Goal: Task Accomplishment & Management: Manage account settings

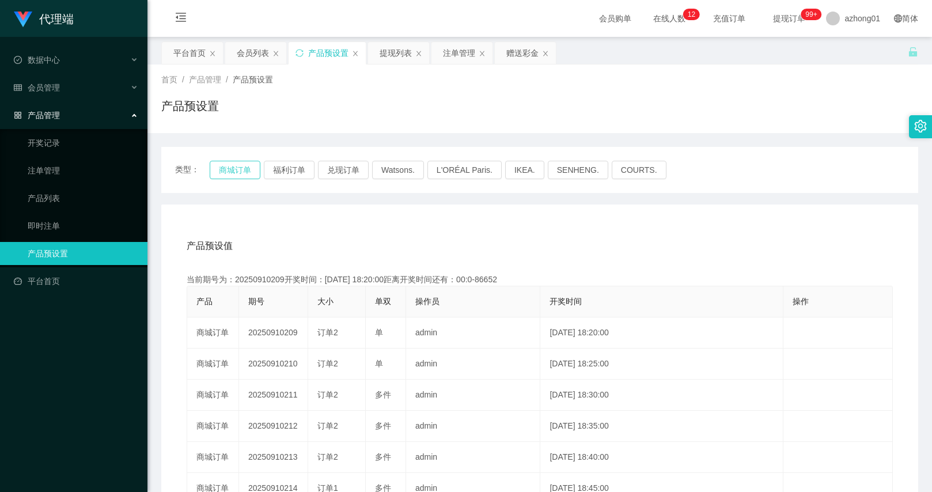
click at [247, 173] on button "商城订单" at bounding box center [235, 170] width 51 height 18
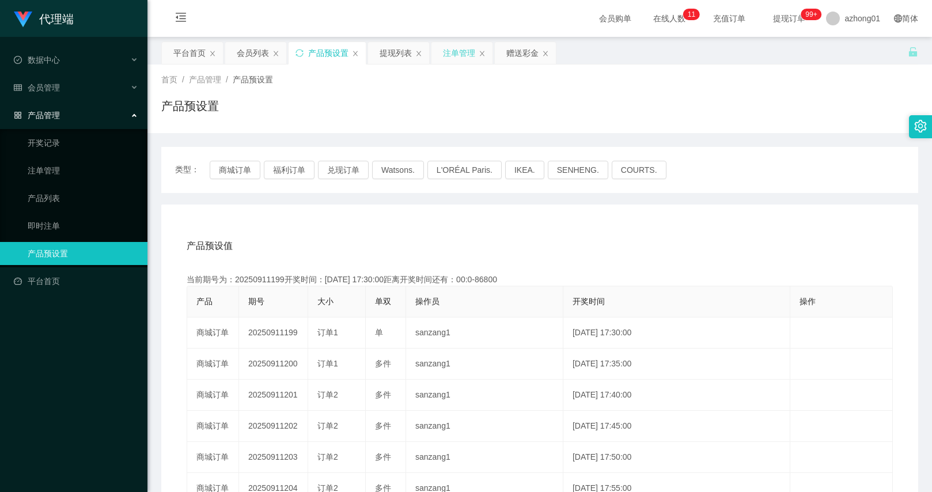
click at [489, 51] on div "注单管理" at bounding box center [461, 53] width 61 height 22
click at [506, 52] on div "赠送彩金" at bounding box center [522, 53] width 32 height 22
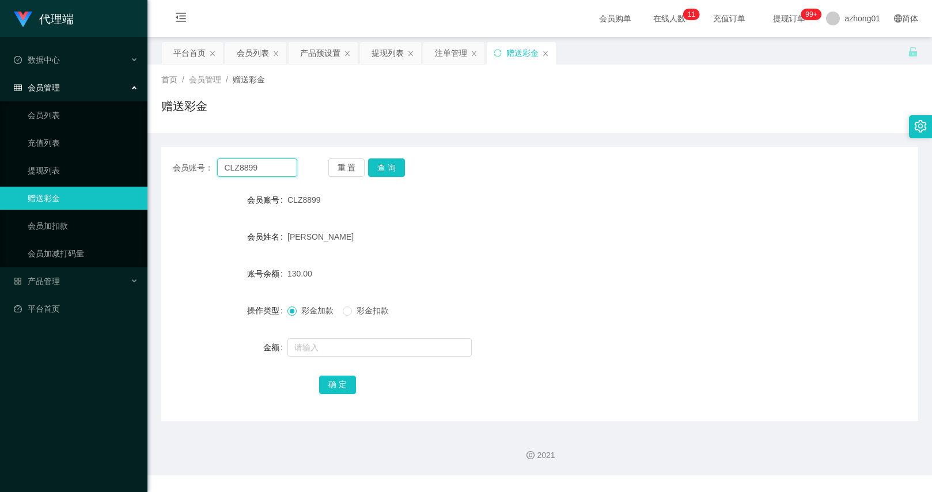
click at [272, 169] on input "CLZ8899" at bounding box center [256, 167] width 79 height 18
paste input "TYT2025"
type input "TYT2025"
click at [394, 159] on button "查 询" at bounding box center [386, 167] width 37 height 18
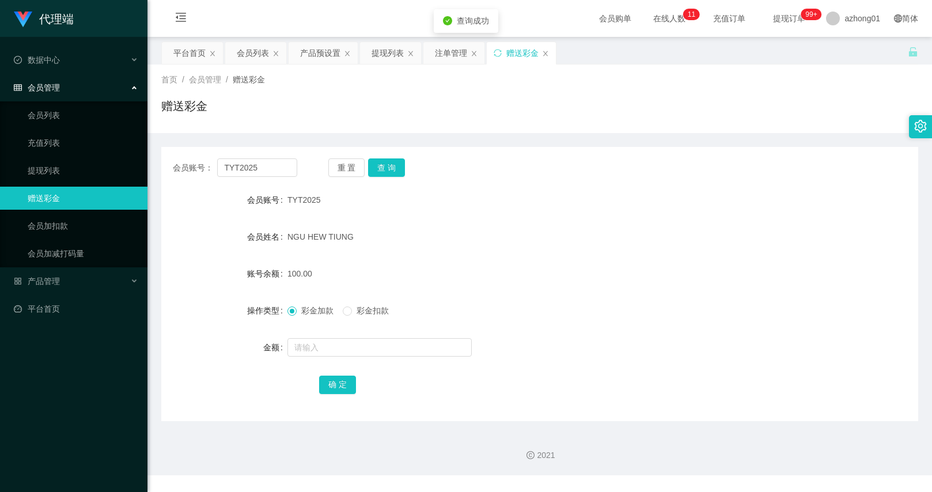
click at [356, 356] on div at bounding box center [508, 347] width 442 height 23
click at [355, 356] on div at bounding box center [508, 347] width 442 height 23
click at [355, 352] on input "text" at bounding box center [379, 347] width 184 height 18
type input "30"
click at [339, 386] on button "确 定" at bounding box center [337, 384] width 37 height 18
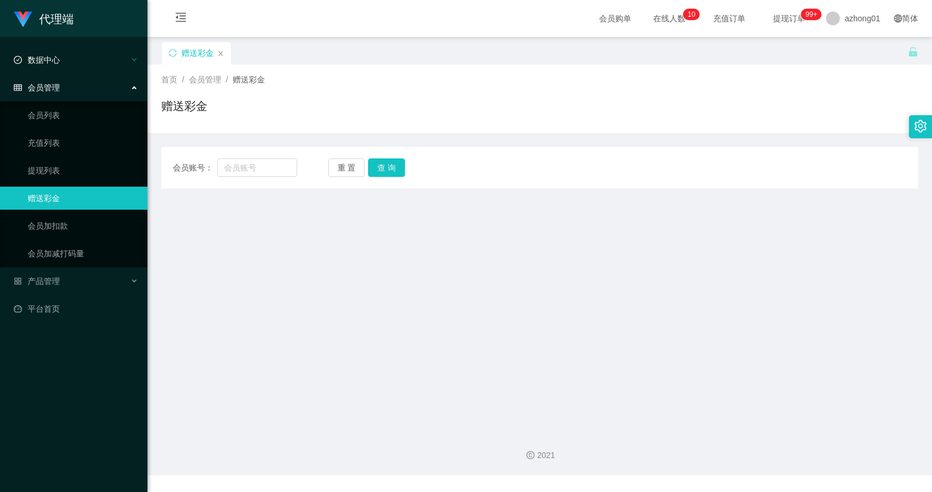
click at [85, 70] on div "数据中心" at bounding box center [73, 59] width 147 height 23
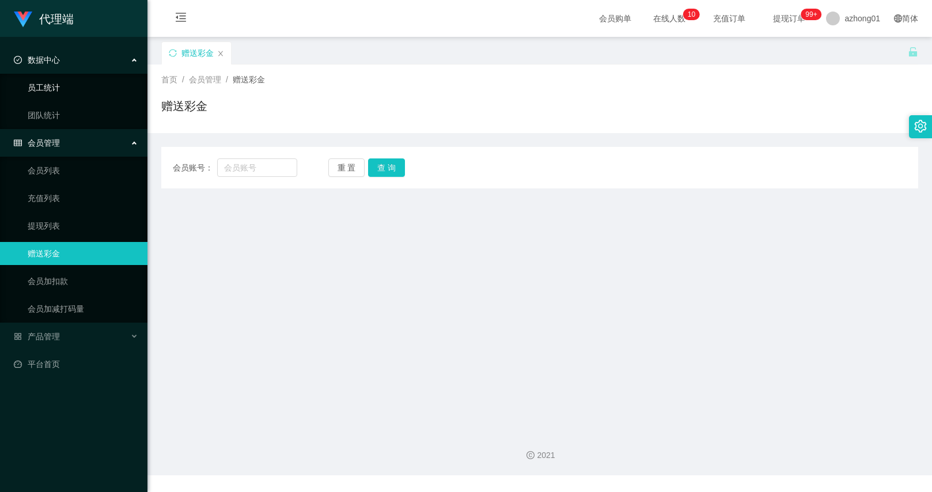
click at [92, 64] on div "数据中心" at bounding box center [73, 59] width 147 height 23
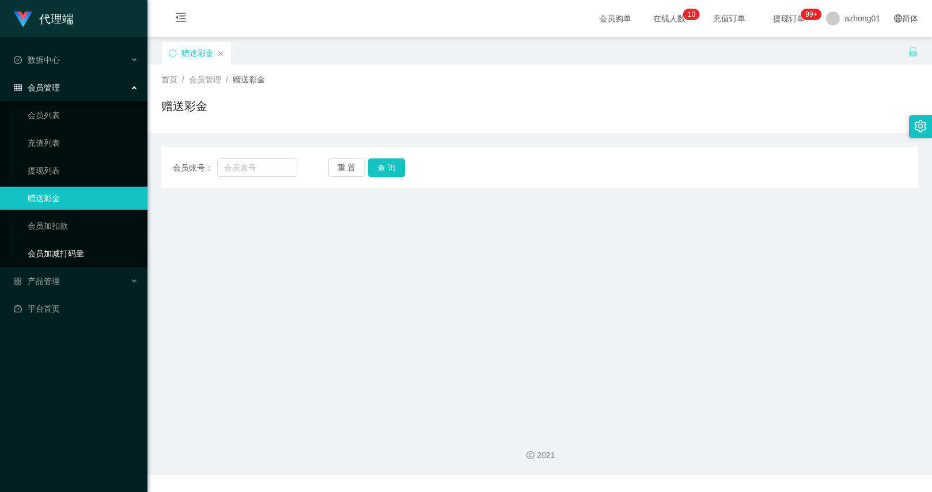
click at [82, 248] on link "会员加减打码量" at bounding box center [83, 253] width 111 height 23
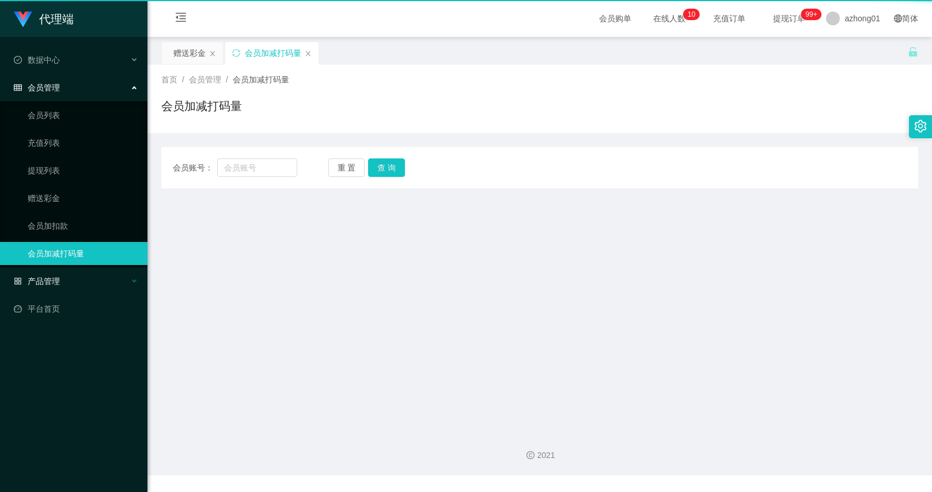
click at [71, 273] on div "产品管理" at bounding box center [73, 280] width 147 height 23
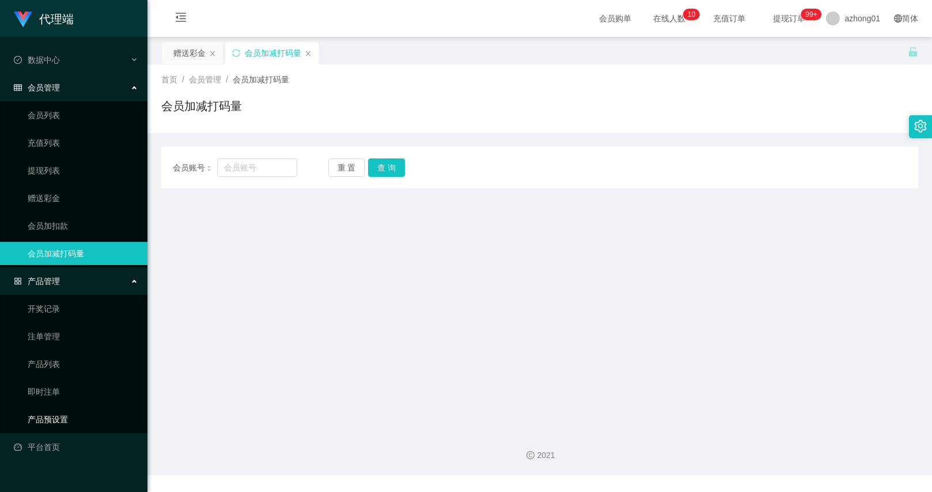
click at [77, 420] on link "产品预设置" at bounding box center [83, 419] width 111 height 23
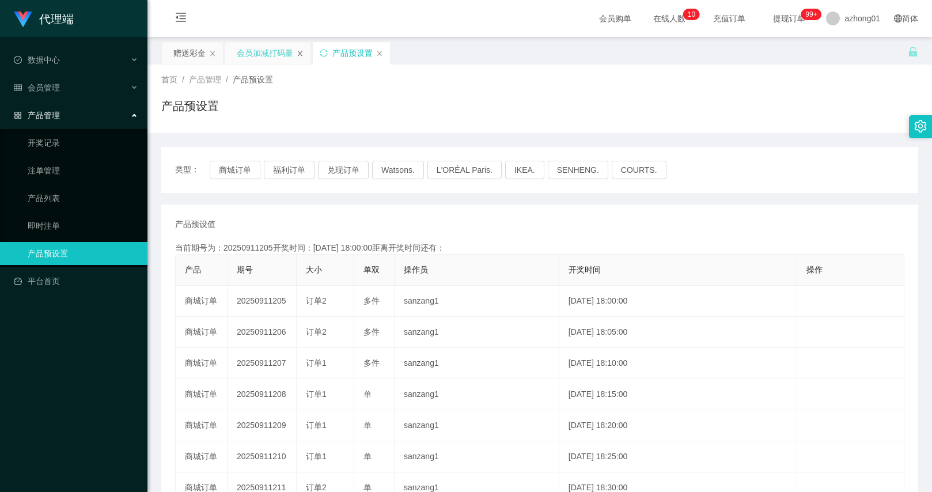
click at [298, 55] on icon "图标: close" at bounding box center [300, 53] width 7 height 7
click at [243, 169] on button "商城订单" at bounding box center [235, 170] width 51 height 18
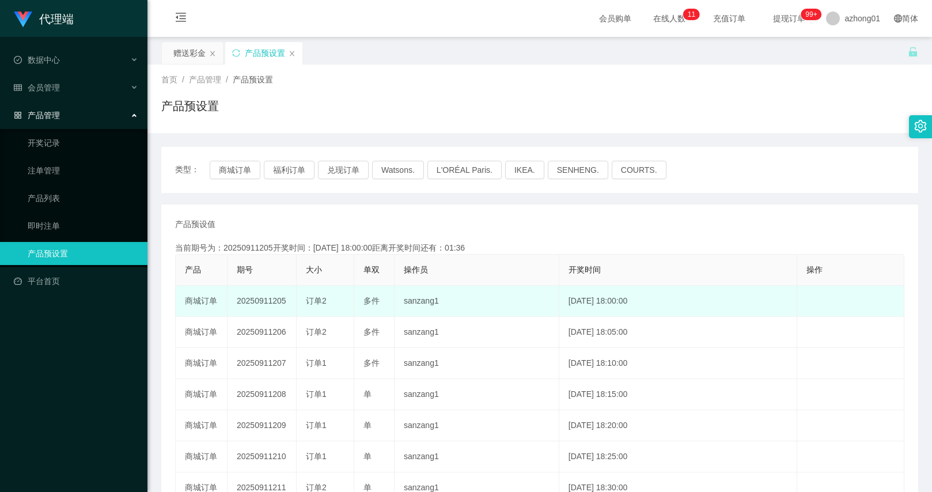
click at [332, 301] on div "订单2" at bounding box center [325, 301] width 39 height 12
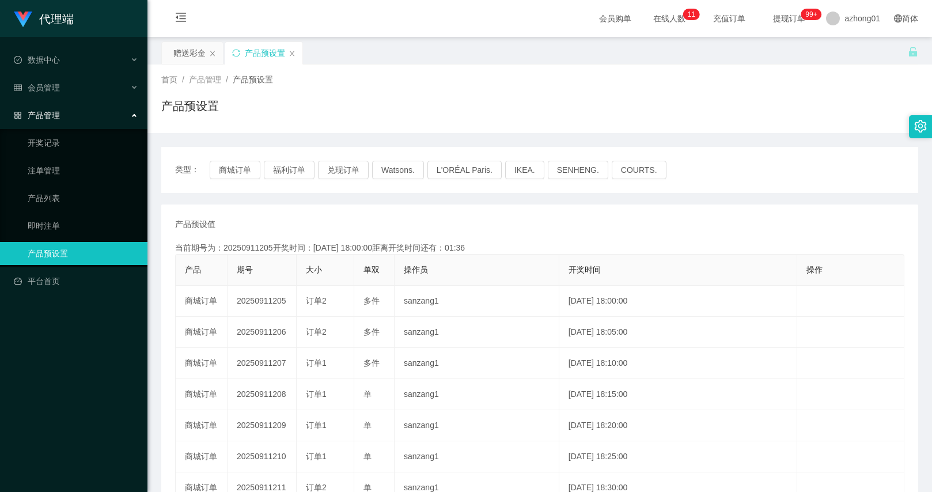
copy span "2"
click at [63, 176] on link "注单管理" at bounding box center [83, 170] width 111 height 23
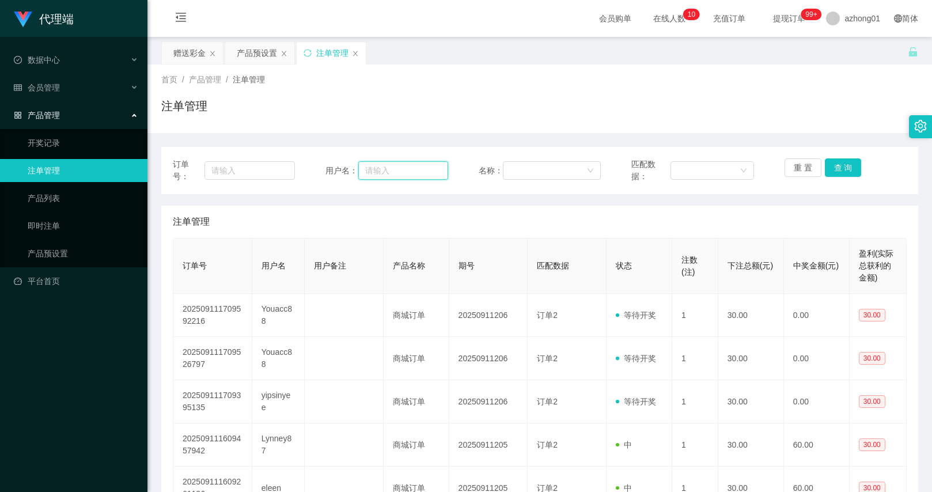
click at [390, 168] on input "text" at bounding box center [403, 170] width 90 height 18
paste input "Youacc88"
type input "Youacc88"
click at [852, 170] on button "查 询" at bounding box center [843, 167] width 37 height 18
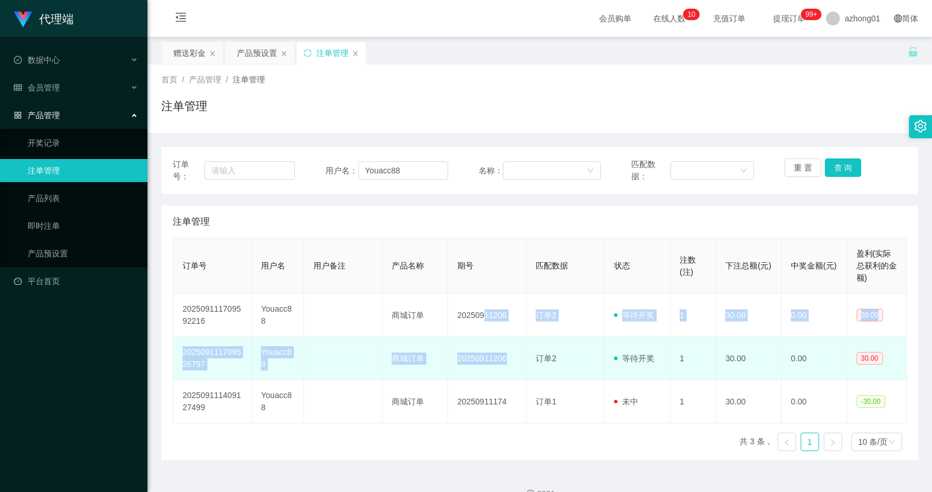
drag, startPoint x: 479, startPoint y: 316, endPoint x: 504, endPoint y: 359, distance: 49.8
click at [504, 359] on tbody "202509111709592216 Youacc88 商城订单 20250911206 订单2 等待开奖 1 30.00 0.00 30.00 202509…" at bounding box center [539, 359] width 733 height 130
click at [504, 359] on td "20250911206" at bounding box center [487, 358] width 78 height 43
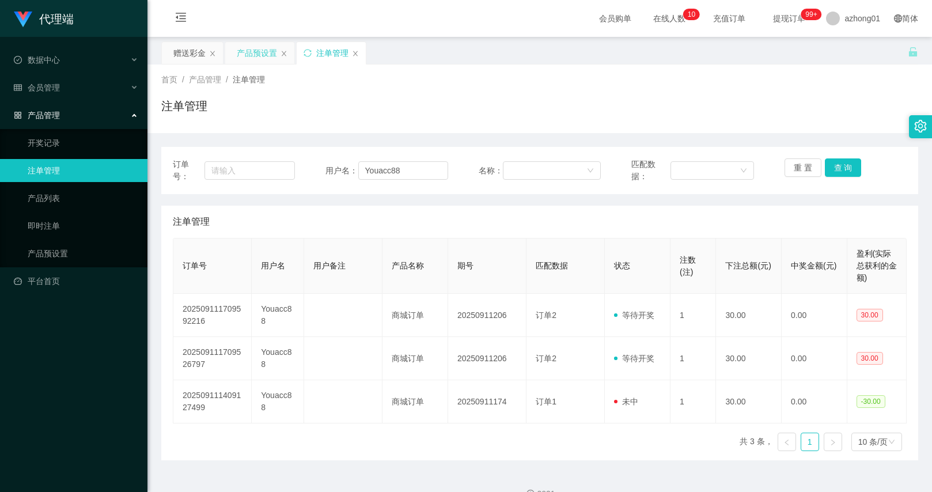
click at [248, 54] on div "产品预设置" at bounding box center [257, 53] width 40 height 22
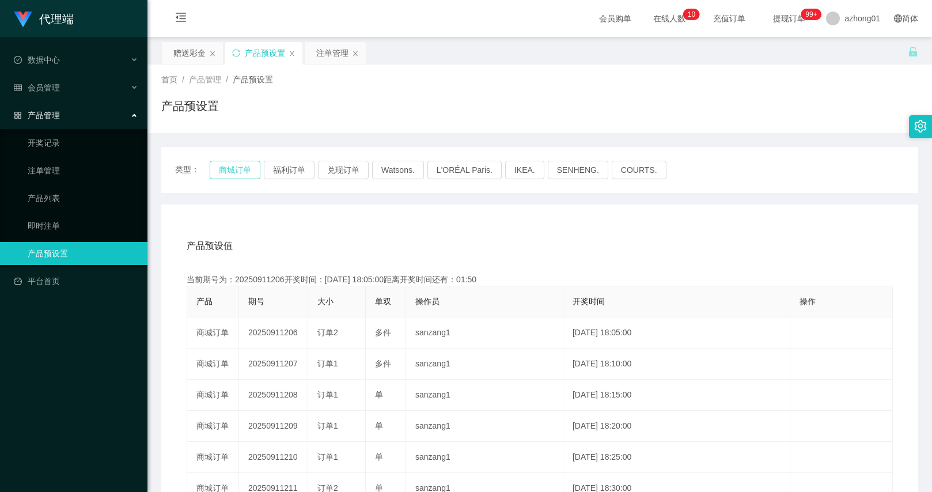
click at [238, 172] on button "商城订单" at bounding box center [235, 170] width 51 height 18
click at [197, 45] on div "赠送彩金" at bounding box center [189, 53] width 32 height 22
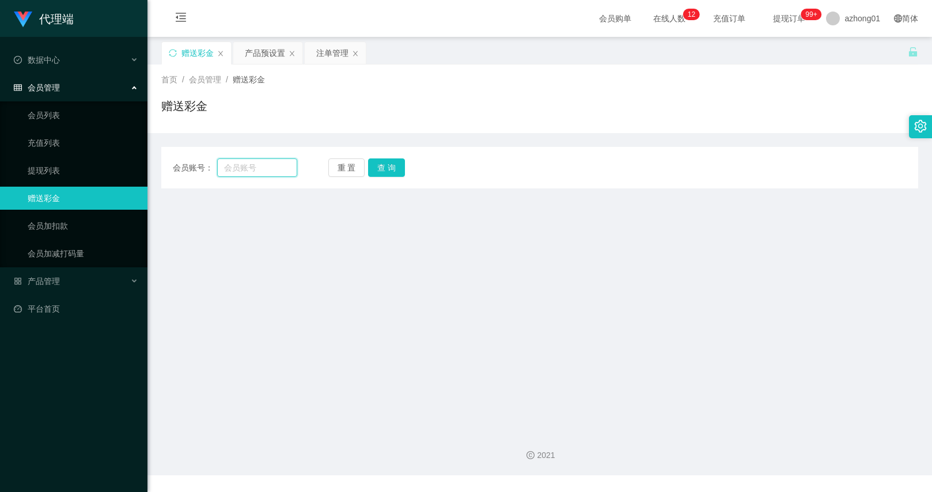
click at [260, 159] on input "text" at bounding box center [256, 167] width 79 height 18
paste input "Youacc88"
type input "Youacc88"
click at [389, 163] on button "查 询" at bounding box center [386, 167] width 37 height 18
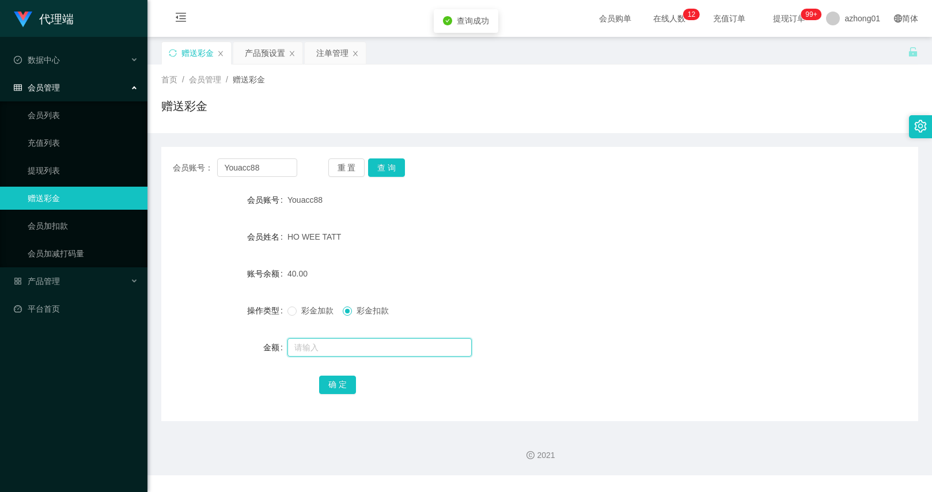
click at [356, 349] on input "text" at bounding box center [379, 347] width 184 height 18
type input "30"
click at [345, 382] on button "确 定" at bounding box center [337, 384] width 37 height 18
click at [438, 287] on form "会员账号 Youacc88 会员姓名 HO WEE TATT 账号余额 10.00 操作类型 彩金加款 彩金扣款 金额 确 定" at bounding box center [539, 291] width 757 height 207
click at [364, 123] on div "赠送彩金" at bounding box center [539, 110] width 757 height 26
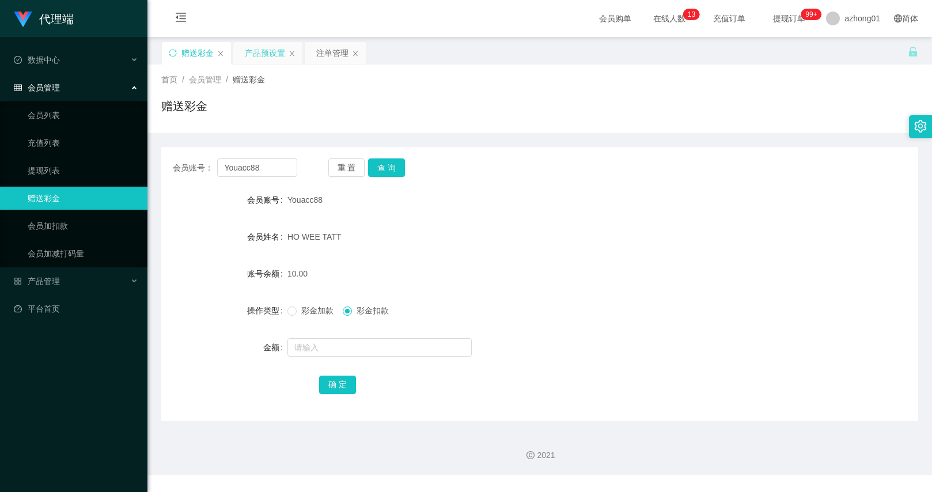
click at [267, 54] on div "产品预设置" at bounding box center [265, 53] width 40 height 22
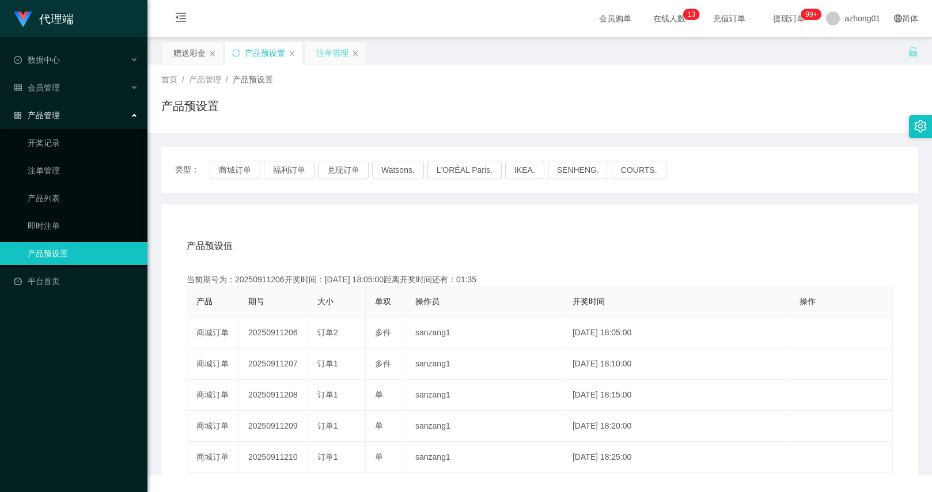
click at [333, 58] on div "注单管理" at bounding box center [332, 53] width 32 height 22
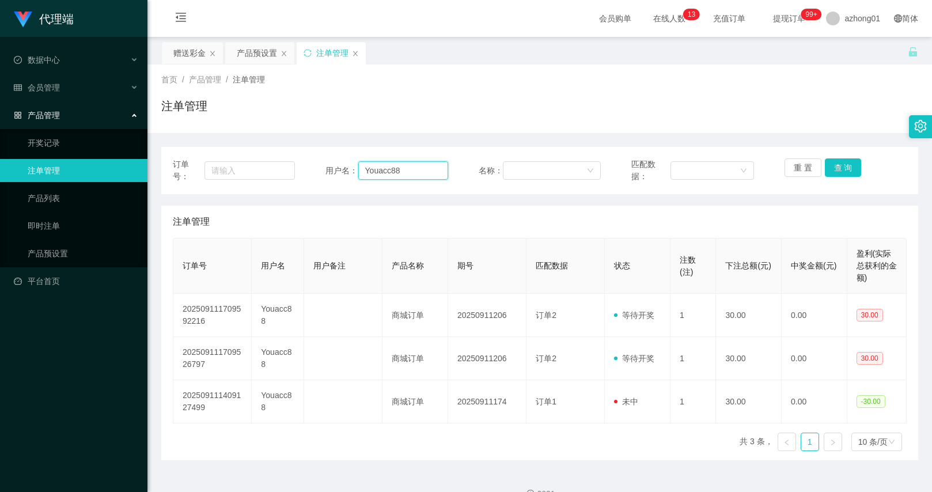
click at [386, 173] on input "Youacc88" at bounding box center [403, 170] width 90 height 18
paste input "yipsinyee"
type input "yipsinyee"
click at [841, 169] on button "查 询" at bounding box center [843, 167] width 37 height 18
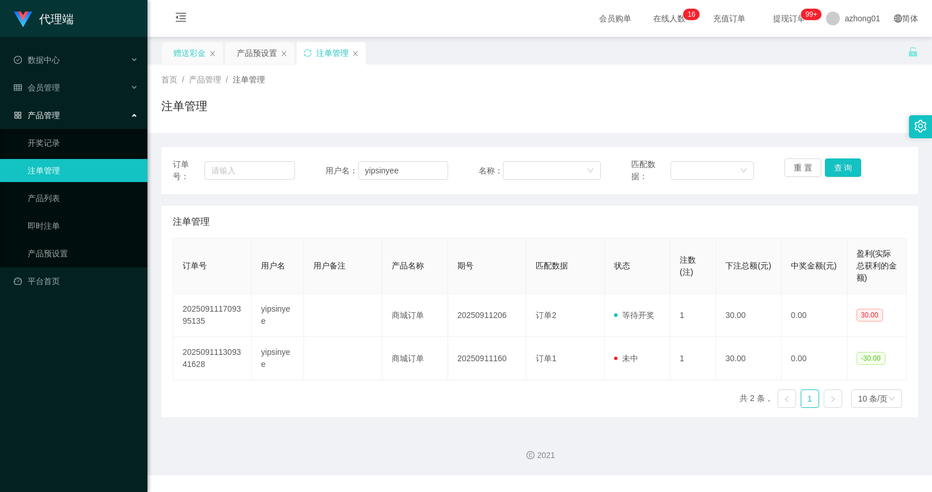
click at [175, 52] on div "赠送彩金" at bounding box center [189, 53] width 32 height 22
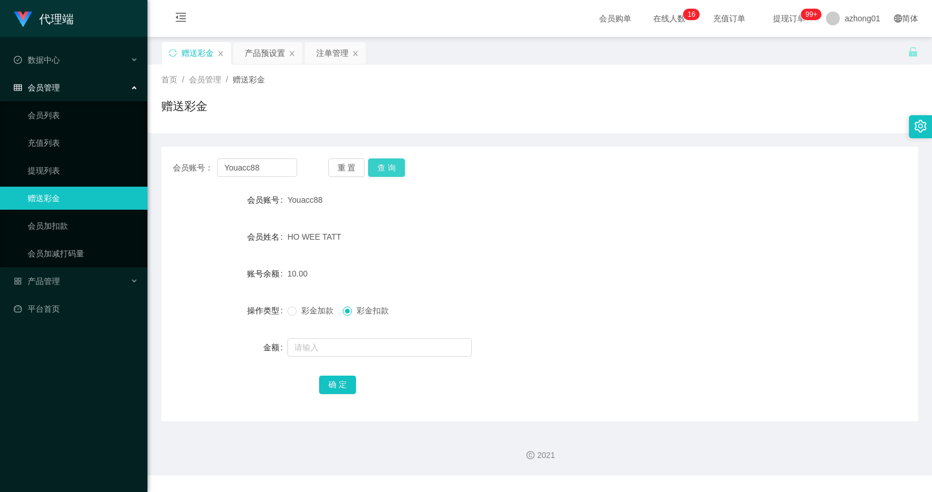
click at [393, 168] on button "查 询" at bounding box center [386, 167] width 37 height 18
click at [267, 56] on div "产品预设置" at bounding box center [265, 53] width 40 height 22
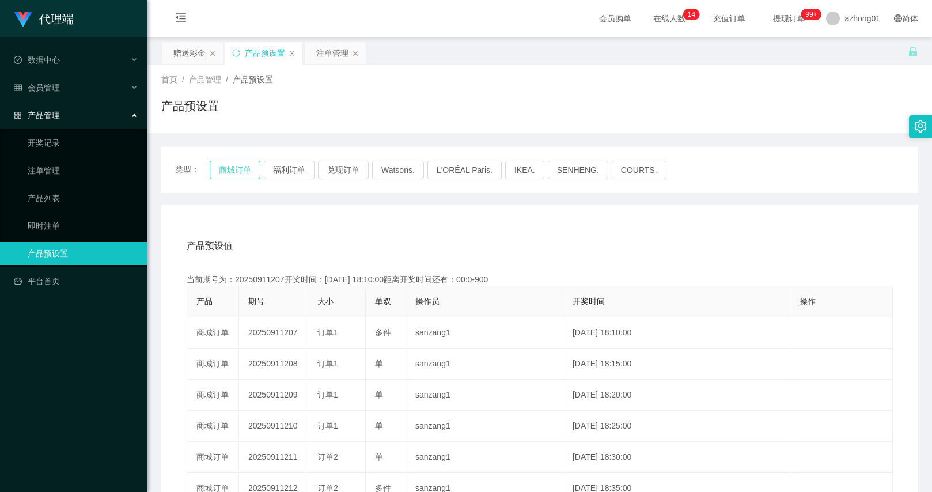
click at [254, 177] on button "商城订单" at bounding box center [235, 170] width 51 height 18
click at [241, 177] on button "商城订单" at bounding box center [235, 170] width 51 height 18
click at [242, 174] on button "商城订单" at bounding box center [235, 170] width 51 height 18
click at [325, 52] on div "注单管理" at bounding box center [332, 53] width 32 height 22
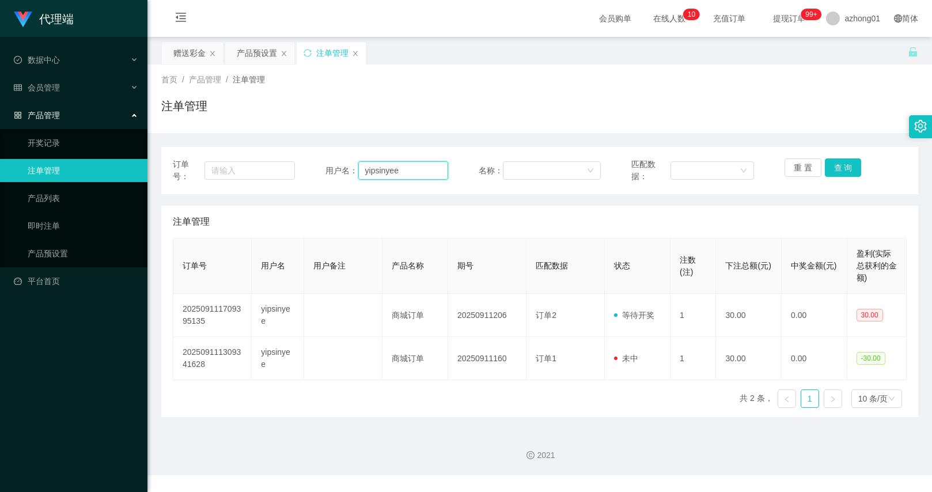
click at [391, 169] on input "yipsinyee" at bounding box center [403, 170] width 90 height 18
paste input "text"
drag, startPoint x: 417, startPoint y: 178, endPoint x: 440, endPoint y: 178, distance: 23.6
click at [417, 178] on input "text" at bounding box center [403, 170] width 90 height 18
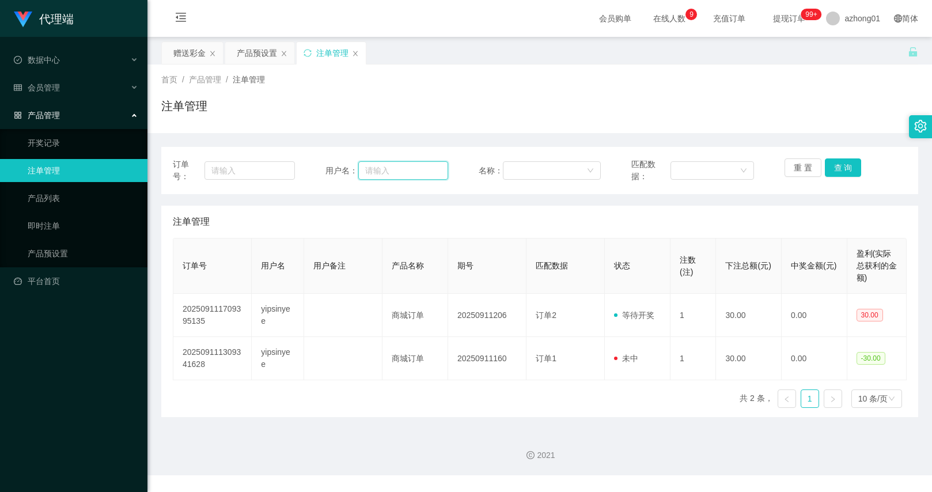
paste input "Iinck"
type input "Iinck"
click at [844, 167] on button "查 询" at bounding box center [843, 167] width 37 height 18
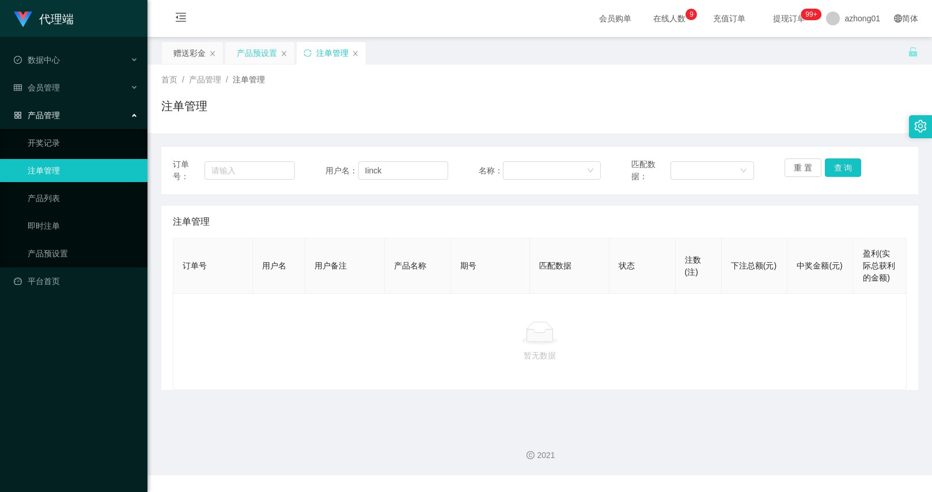
click at [233, 52] on div "产品预设置" at bounding box center [259, 53] width 69 height 22
click at [185, 55] on div "赠送彩金" at bounding box center [189, 53] width 32 height 22
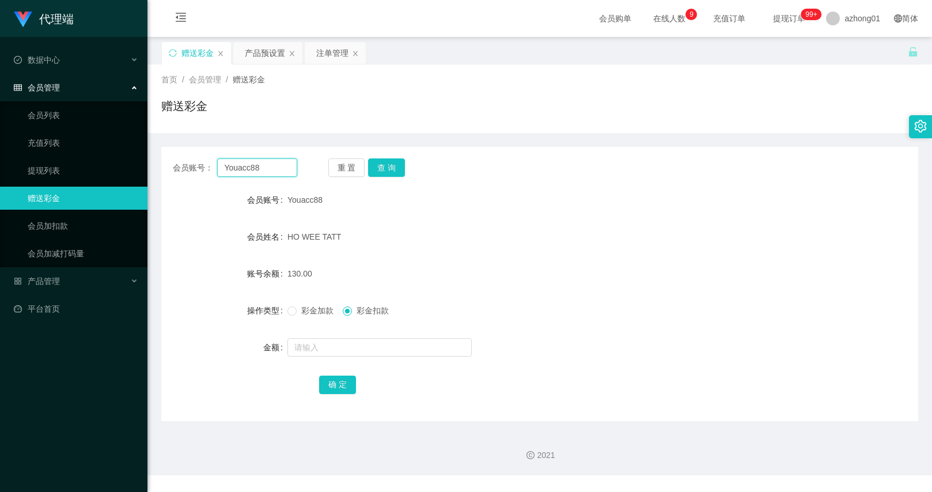
click at [242, 166] on input "Youacc88" at bounding box center [256, 167] width 79 height 18
paste input "Iinck"
click at [383, 161] on button "查 询" at bounding box center [386, 167] width 37 height 18
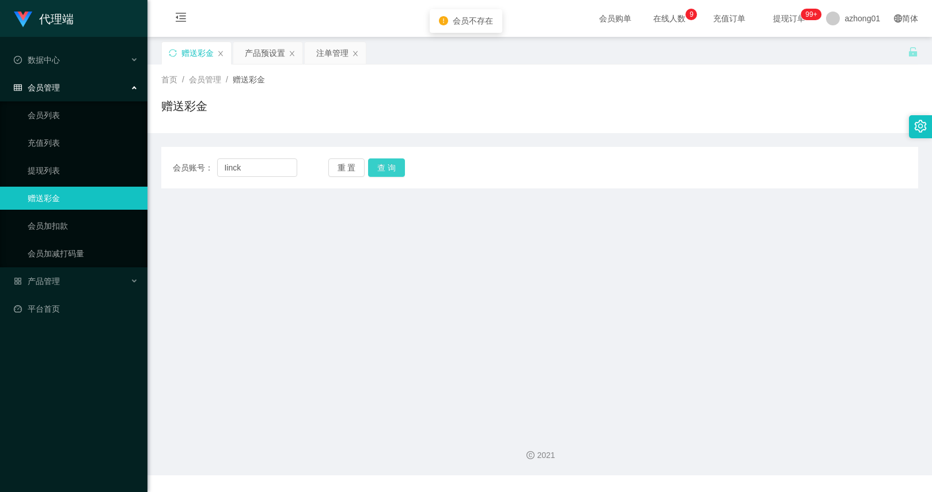
click at [383, 165] on button "查 询" at bounding box center [386, 167] width 37 height 18
click at [358, 239] on main "关闭左侧 关闭右侧 关闭其它 刷新页面 赠送彩金 产品预设置 注单管理 首页 / 会员管理 / 赠送彩金 / 赠送彩金 会员账号： Iinck 重 置 查 询…" at bounding box center [539, 229] width 784 height 385
click at [261, 168] on input "Iinck" at bounding box center [256, 167] width 79 height 18
click at [444, 226] on main "关闭左侧 关闭右侧 关闭其它 刷新页面 赠送彩金 产品预设置 注单管理 首页 / 会员管理 / 赠送彩金 / 赠送彩金 会员账号： Iinck 重 置 查 询…" at bounding box center [539, 229] width 784 height 385
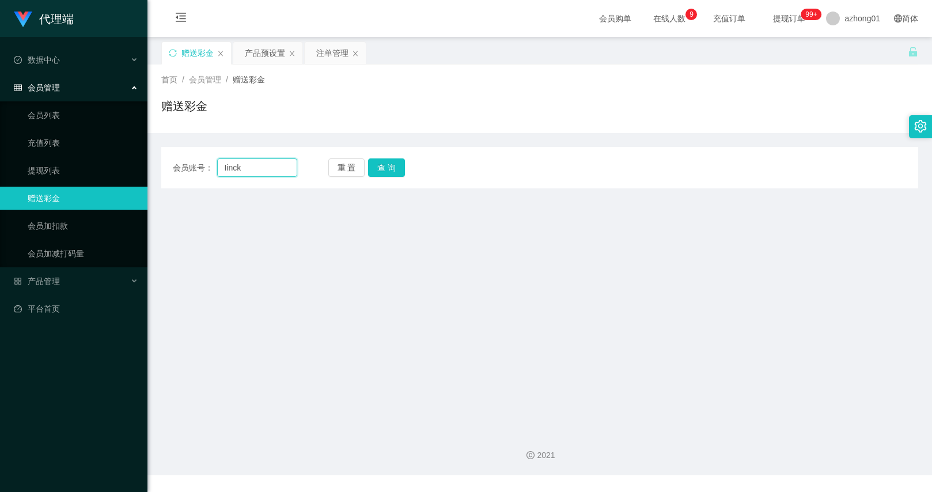
click at [230, 169] on input "Iinck" at bounding box center [256, 167] width 79 height 18
click at [390, 169] on button "查 询" at bounding box center [386, 167] width 37 height 18
click at [236, 169] on input "Iimnck" at bounding box center [256, 167] width 79 height 18
click at [239, 173] on input "Iimnck" at bounding box center [256, 167] width 79 height 18
click at [385, 171] on button "查 询" at bounding box center [386, 167] width 37 height 18
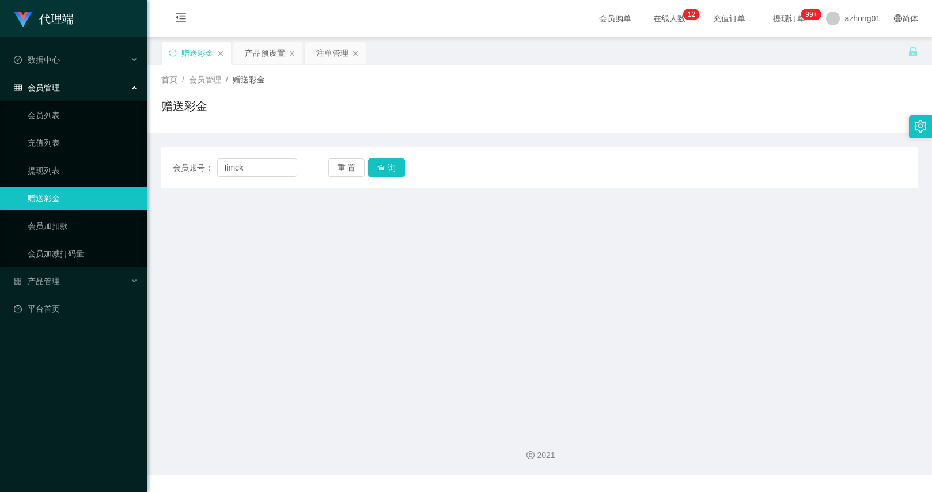
click at [298, 252] on main "关闭左侧 关闭右侧 关闭其它 刷新页面 赠送彩金 产品预设置 注单管理 首页 / 会员管理 / 赠送彩金 / 赠送彩金 会员账号： Iimck 重 置 查 询…" at bounding box center [539, 229] width 784 height 385
click at [261, 165] on input "Iimck" at bounding box center [256, 167] width 79 height 18
paste input "l"
type input "limck"
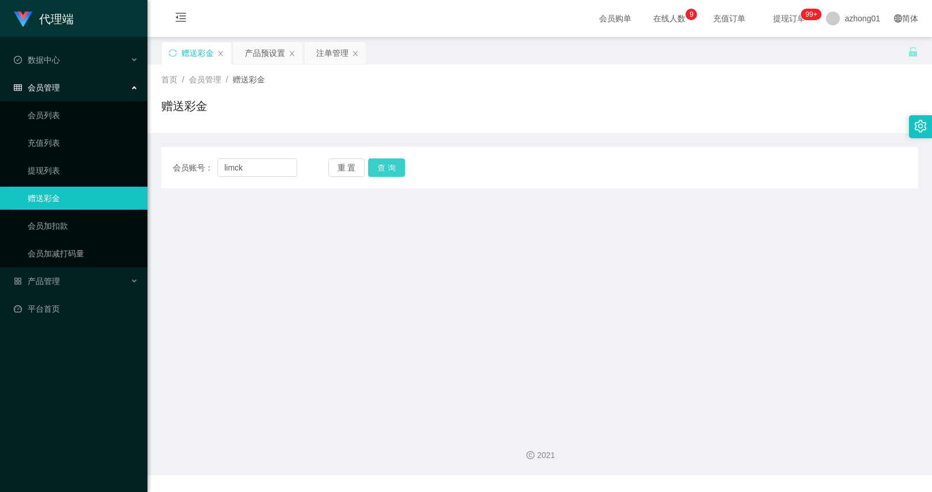
click at [379, 168] on button "查 询" at bounding box center [386, 167] width 37 height 18
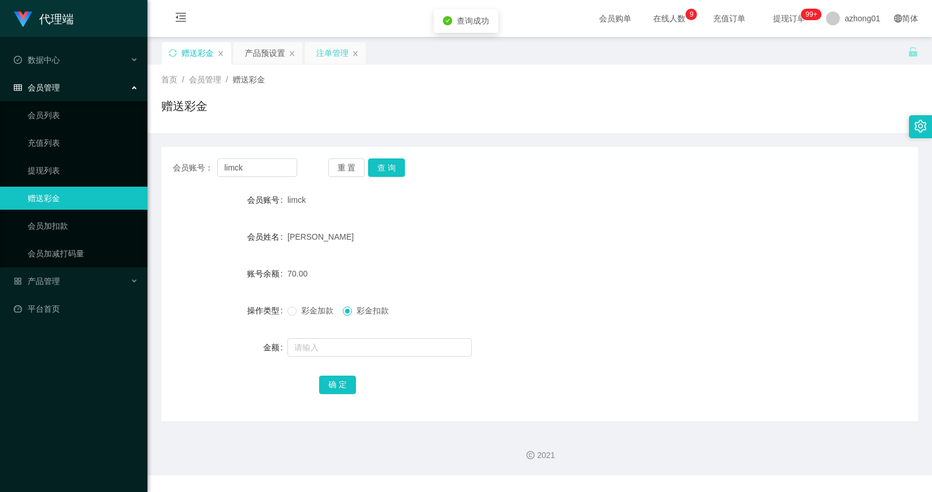
click at [339, 55] on div "注单管理" at bounding box center [332, 53] width 32 height 22
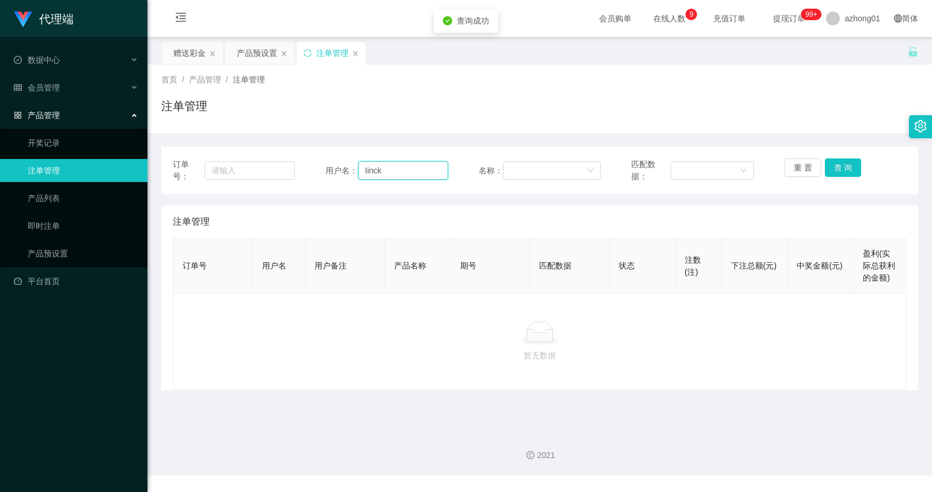
click at [390, 172] on input "Iinck" at bounding box center [403, 170] width 90 height 18
paste input "lim"
type input "limck"
click at [831, 170] on button "查 询" at bounding box center [843, 167] width 37 height 18
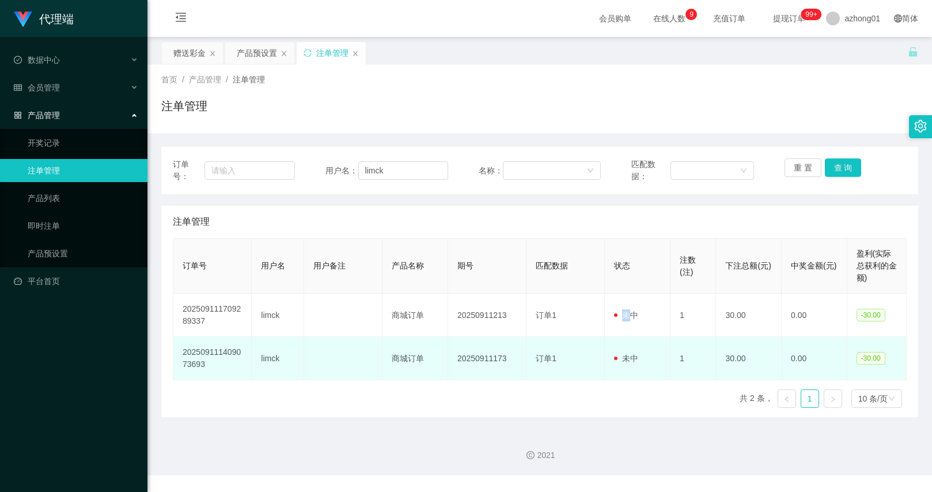
drag, startPoint x: 614, startPoint y: 306, endPoint x: 633, endPoint y: 339, distance: 37.6
click at [633, 339] on tbody "202509111709289337 limck 商城订单 20250911213 订单1 未中 1 30.00 0.00 -30.00 2025091114…" at bounding box center [539, 337] width 733 height 86
click at [633, 339] on td "未中" at bounding box center [638, 358] width 66 height 43
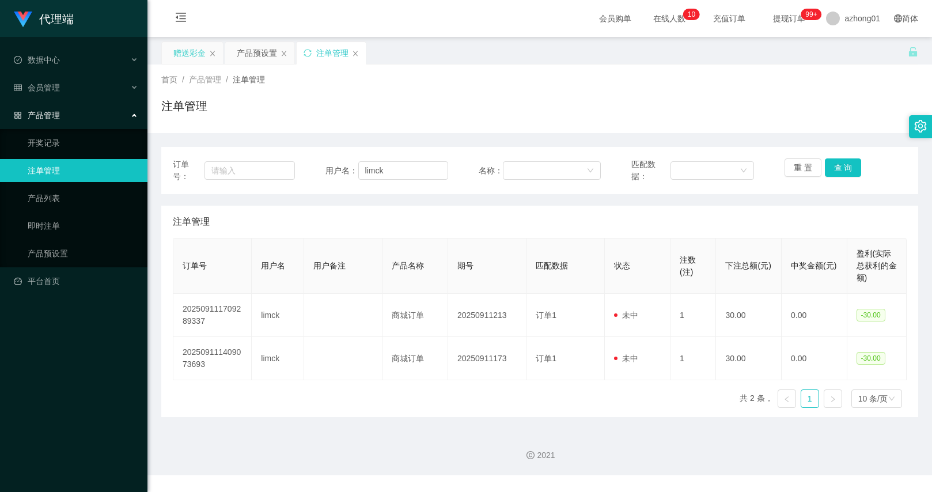
click at [203, 59] on div "赠送彩金" at bounding box center [189, 53] width 32 height 22
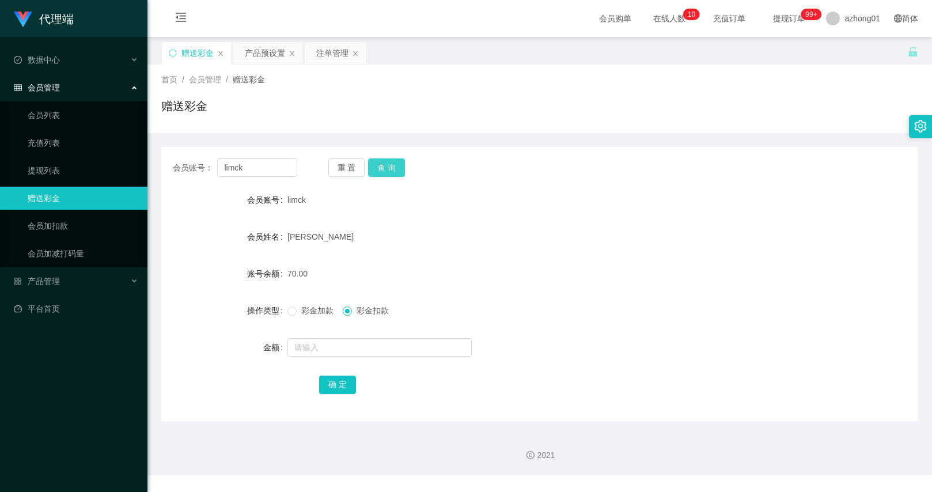
click at [368, 172] on button "查 询" at bounding box center [386, 167] width 37 height 18
click at [330, 346] on input "text" at bounding box center [379, 347] width 184 height 18
click at [302, 316] on div "彩金加款 彩金扣款" at bounding box center [508, 310] width 442 height 23
click at [295, 308] on span at bounding box center [291, 310] width 9 height 9
click at [309, 344] on input "text" at bounding box center [379, 347] width 184 height 18
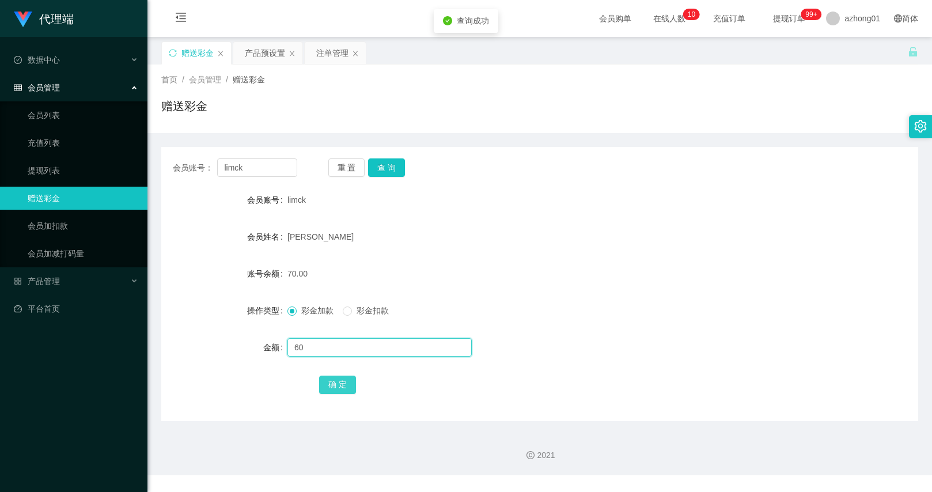
type input "60"
click at [339, 386] on button "确 定" at bounding box center [337, 384] width 37 height 18
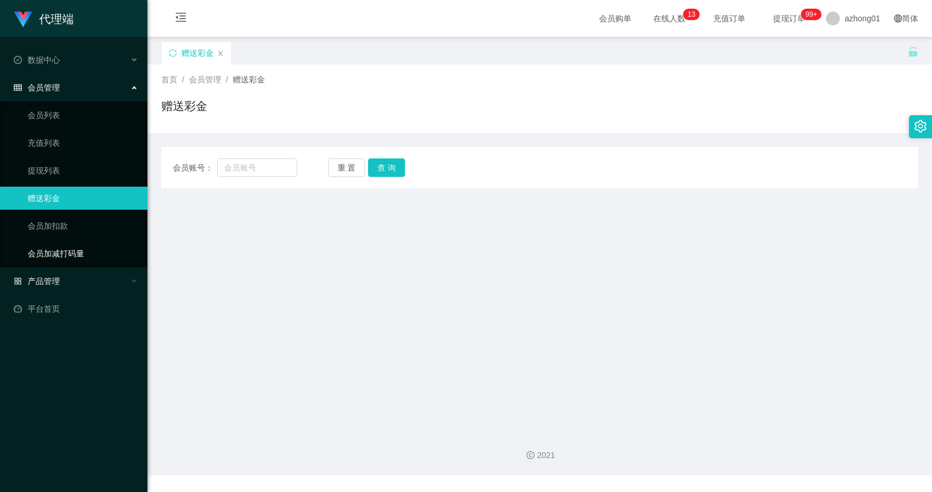
click at [55, 276] on span "产品管理" at bounding box center [37, 280] width 46 height 9
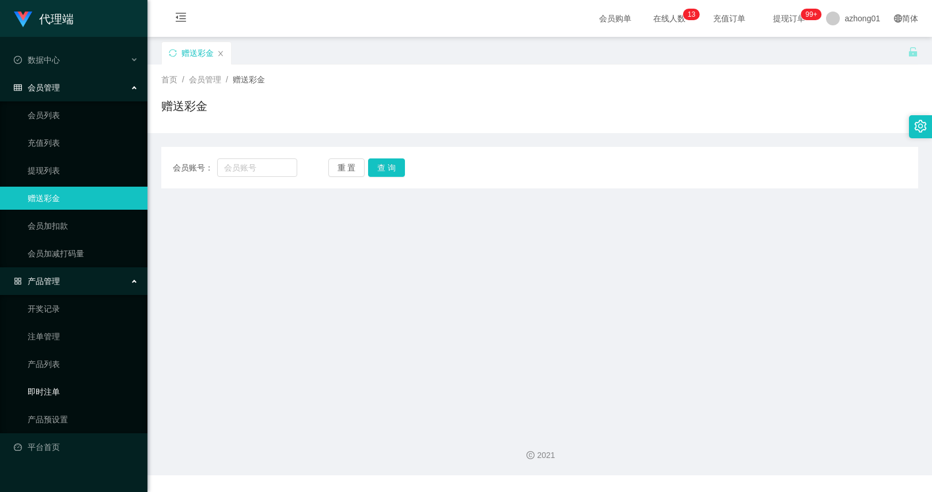
click at [67, 408] on link "产品预设置" at bounding box center [83, 419] width 111 height 23
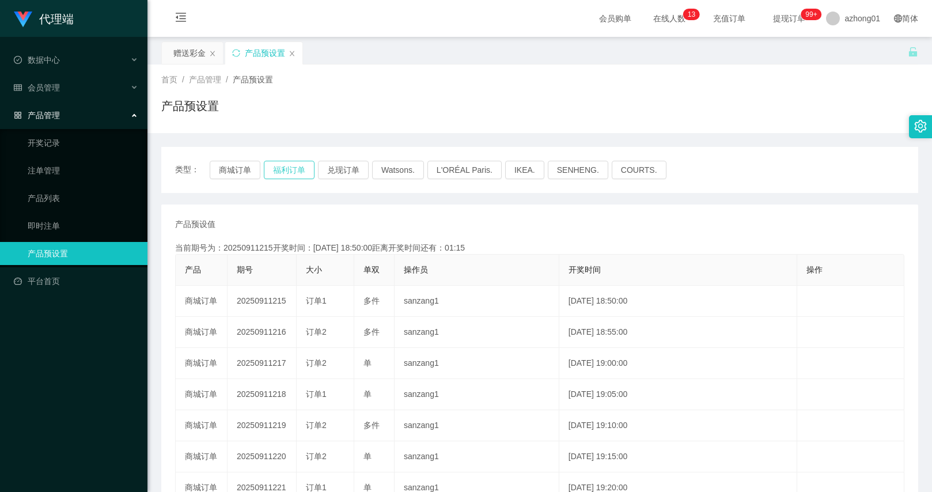
click at [281, 171] on button "福利订单" at bounding box center [289, 170] width 51 height 18
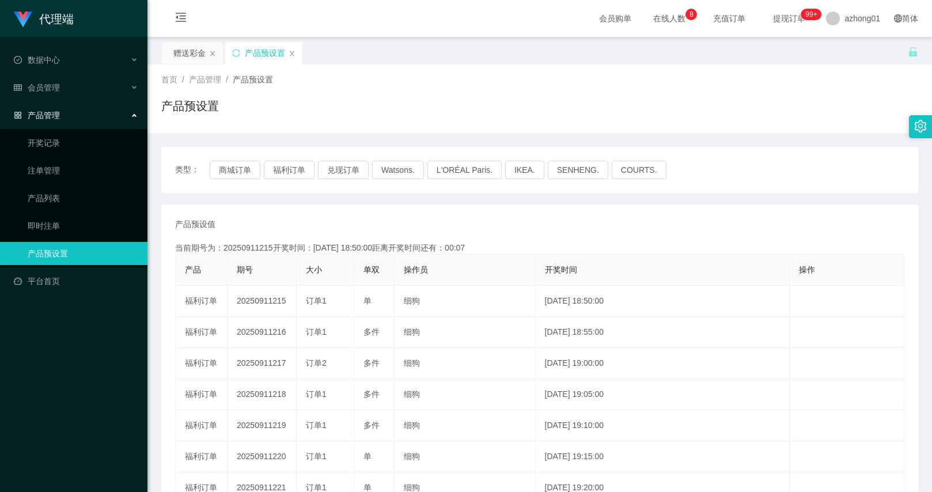
click at [289, 179] on div "类型： 商城订单 福利订单 兑现订单 Watsons. L'ORÉAL Paris. IKEA. SENHENG. COURTS." at bounding box center [539, 170] width 757 height 46
click at [196, 57] on div "赠送彩金" at bounding box center [189, 53] width 32 height 22
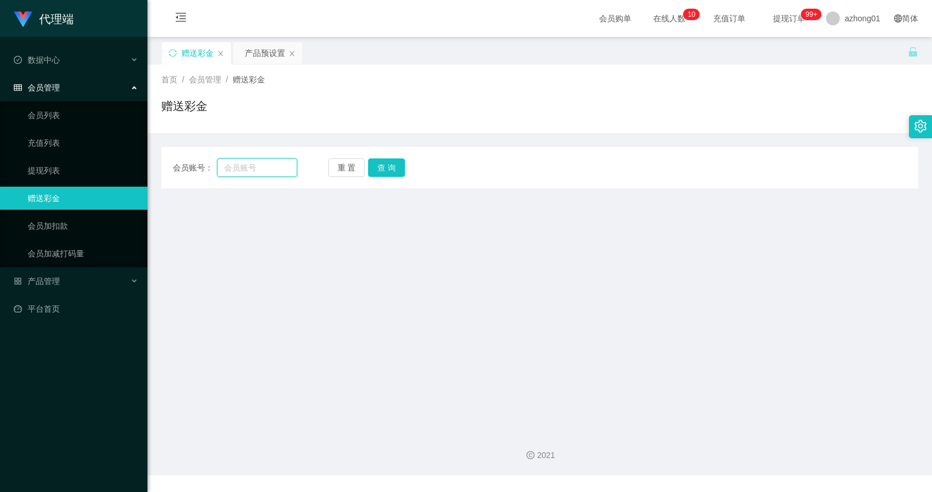
click at [253, 168] on input "text" at bounding box center [256, 167] width 79 height 18
type input "ooooi"
click at [394, 173] on button "查 询" at bounding box center [386, 167] width 37 height 18
